Goal: Use online tool/utility: Use online tool/utility

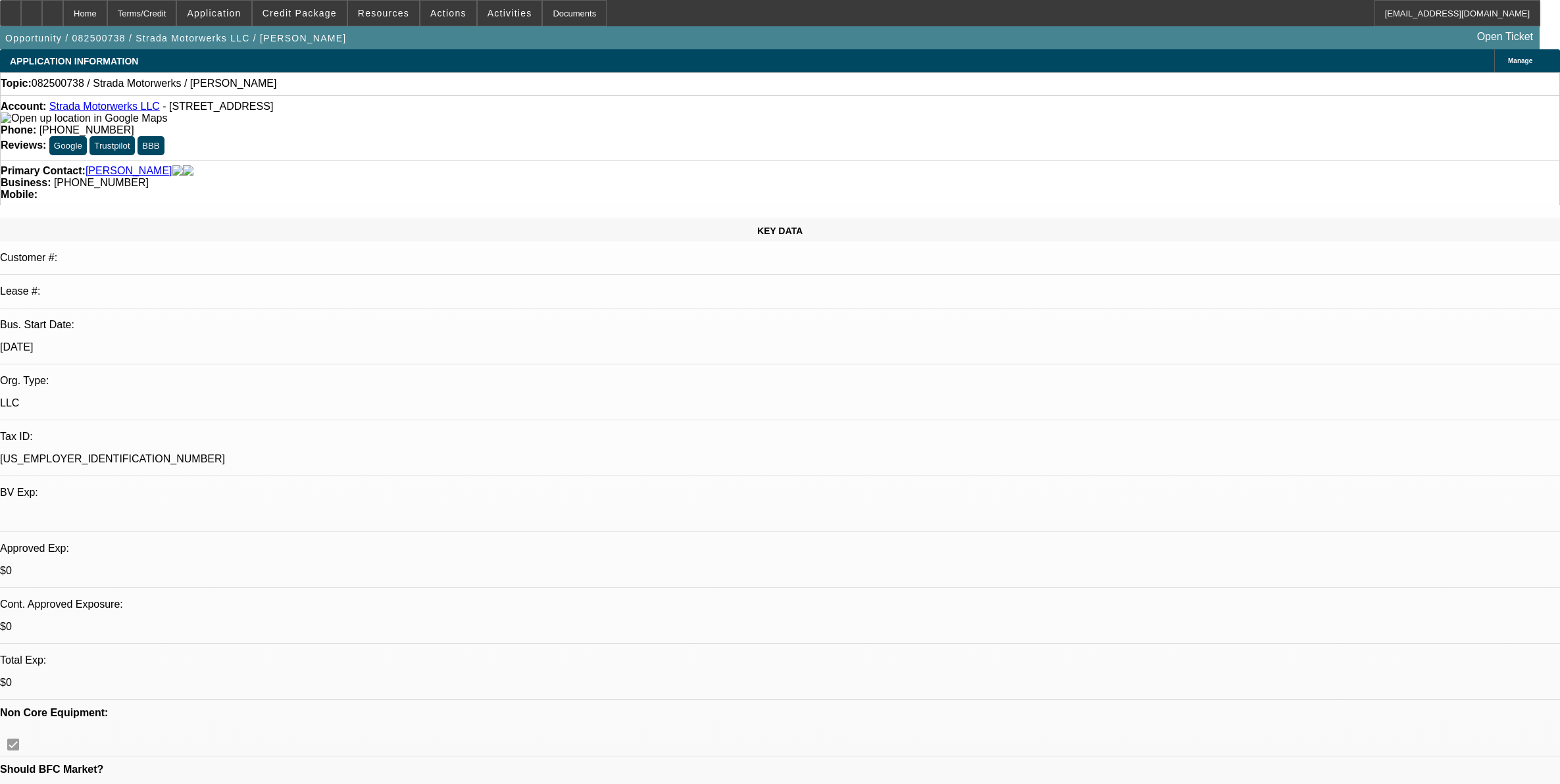
select select "0"
select select "2"
select select "0.1"
select select "4"
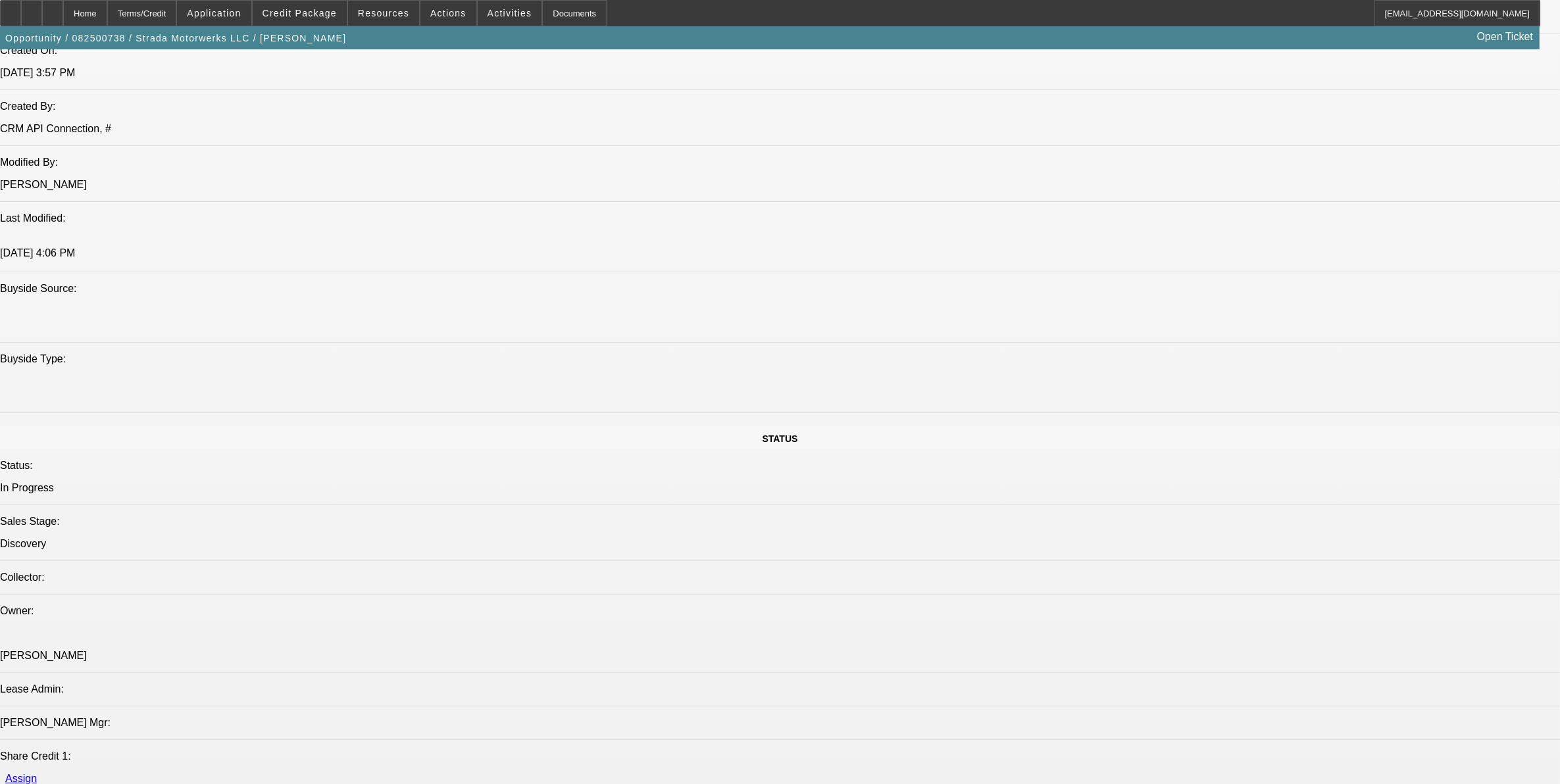
scroll to position [1151, 0]
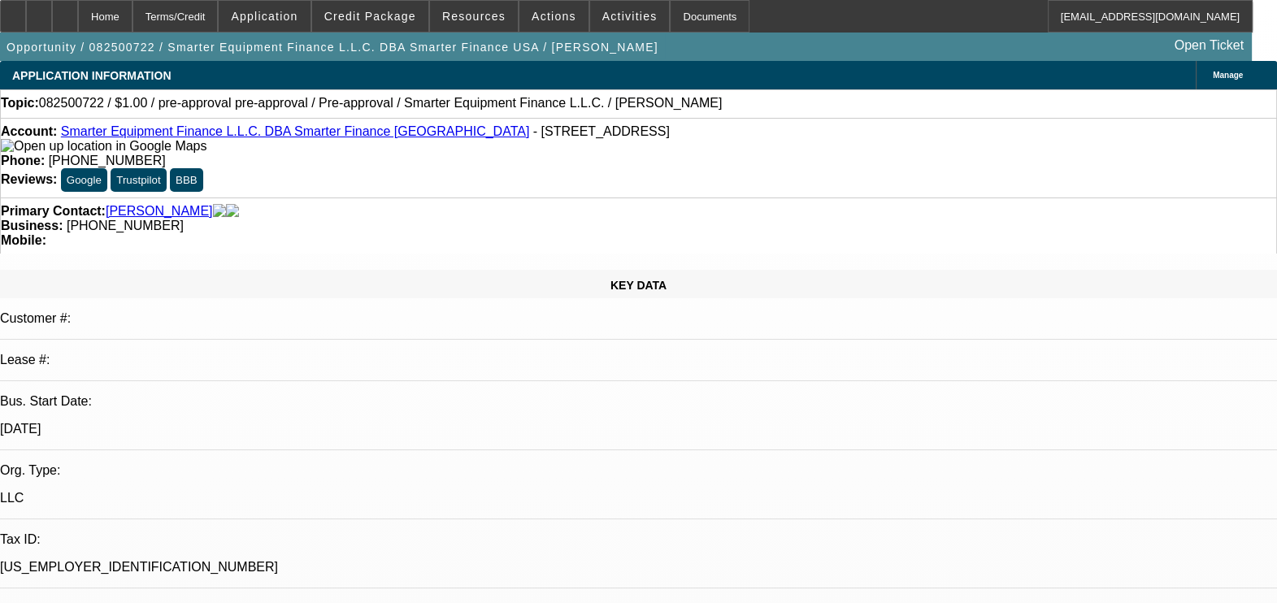
select select "0"
select select "2"
select select "0.1"
select select "0"
select select "2"
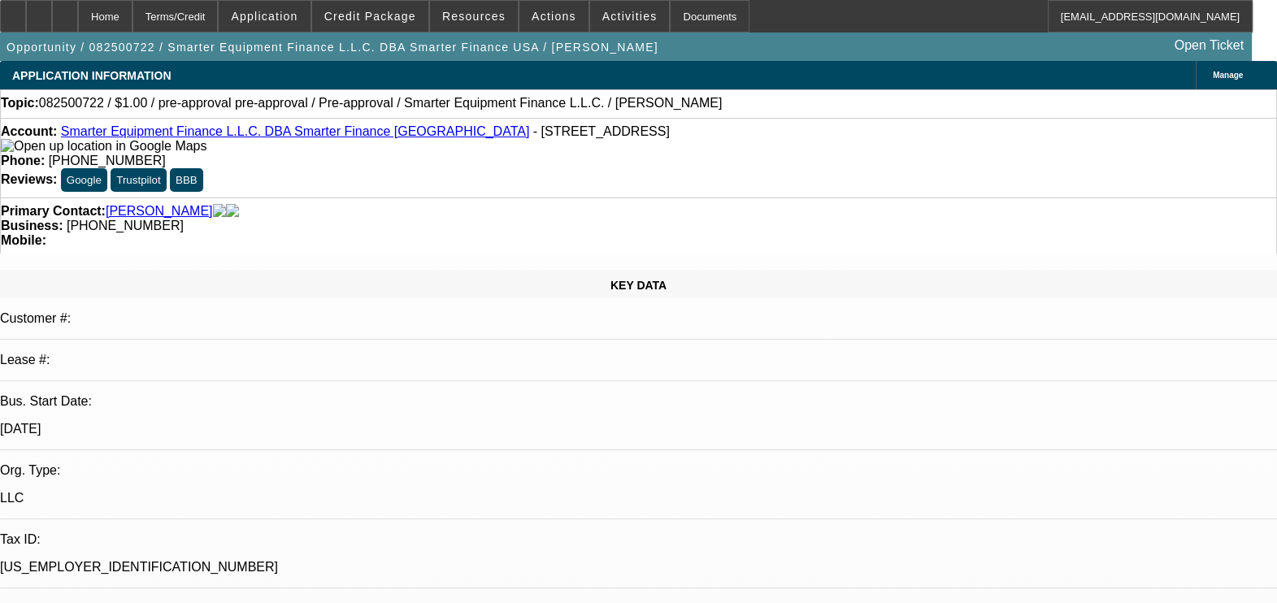
select select "0.1"
select select "1"
select select "2"
select select "4"
select select "1"
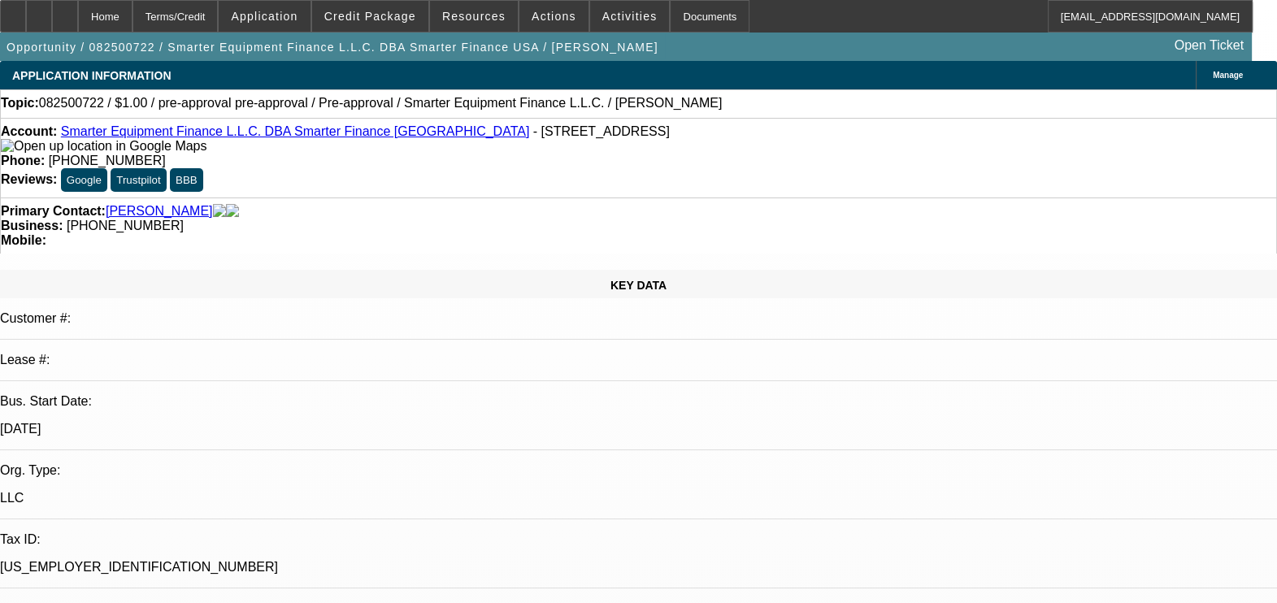
select select "2"
select select "4"
drag, startPoint x: 1291, startPoint y: 173, endPoint x: 1270, endPoint y: 57, distance: 118.1
click at [1270, 57] on div "Opportunity / 082500722 / Smarter Equipment Finance L.L.C. DBA Smarter Finance …" at bounding box center [638, 47] width 1277 height 28
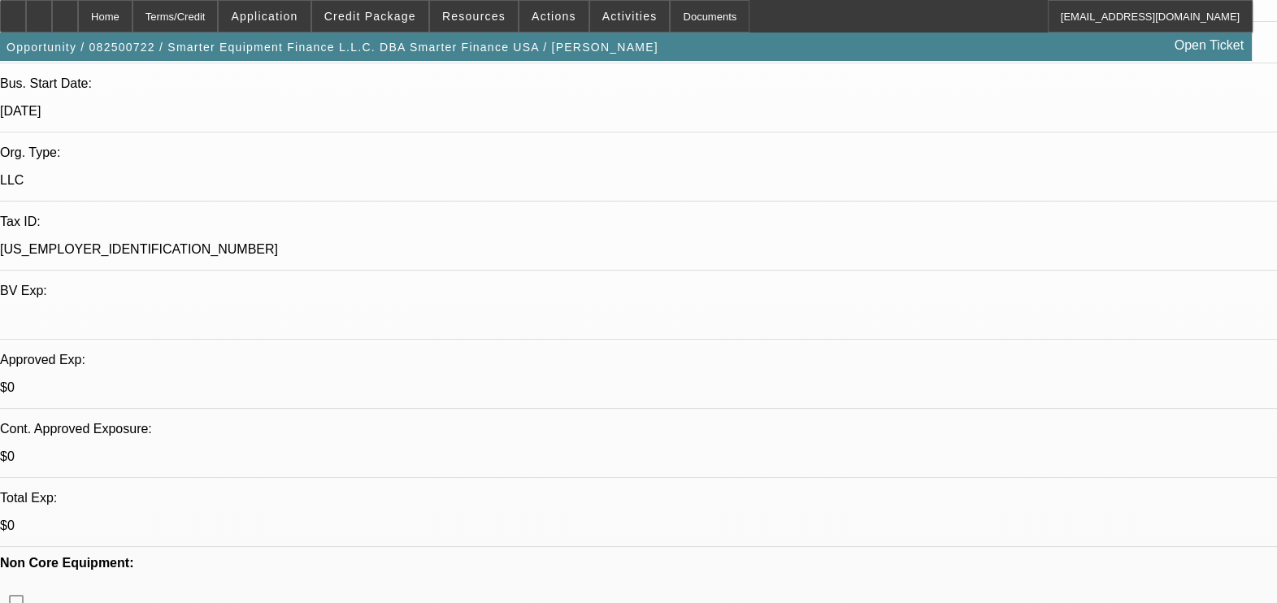
scroll to position [328, 0]
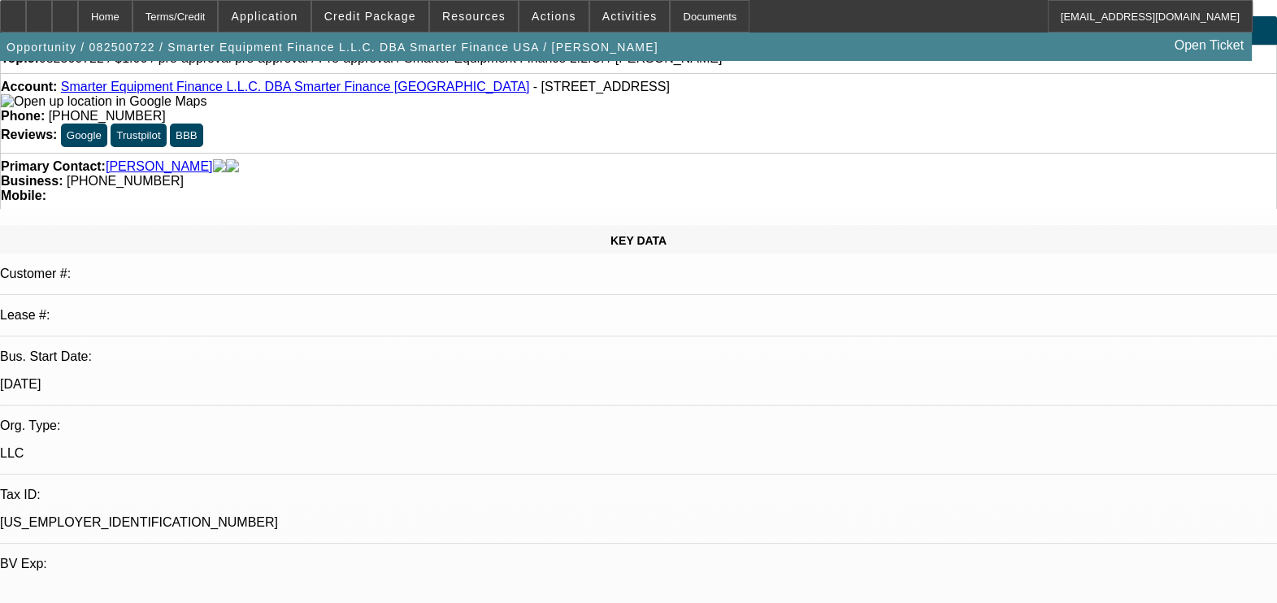
scroll to position [0, 0]
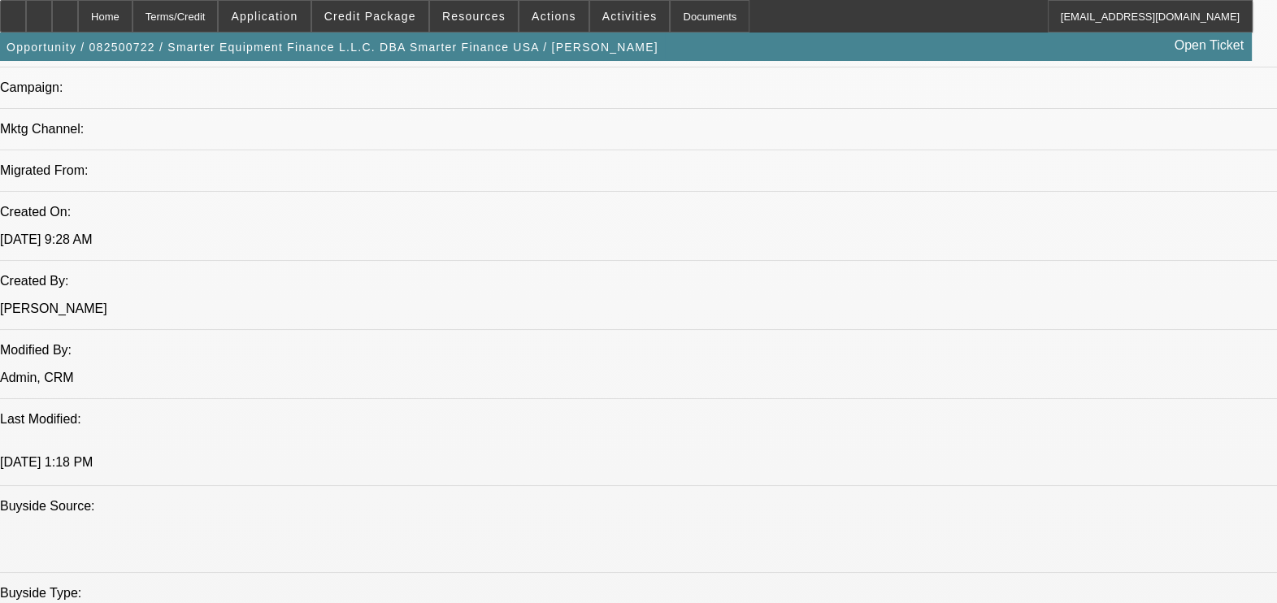
scroll to position [767, 0]
